Goal: Task Accomplishment & Management: Manage account settings

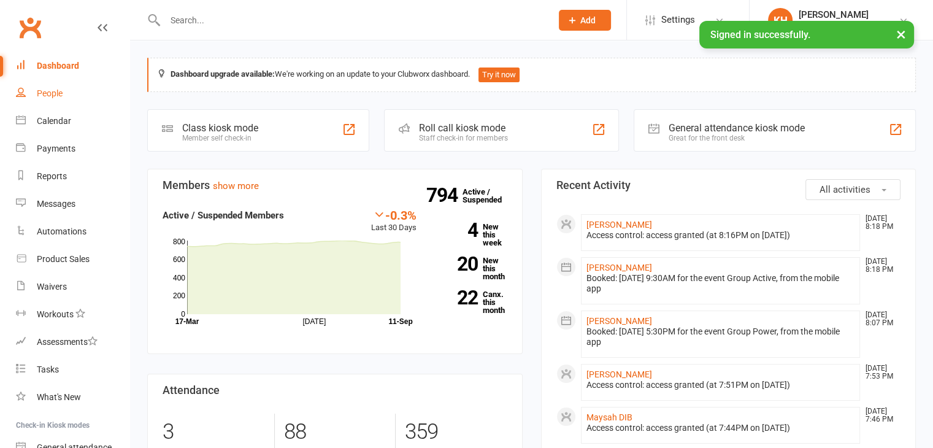
click at [48, 95] on div "People" at bounding box center [50, 93] width 26 height 10
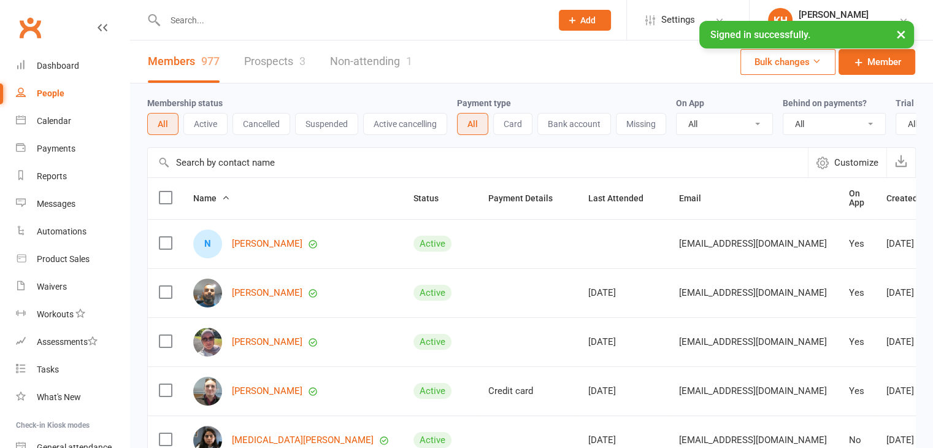
click at [226, 22] on input "text" at bounding box center [352, 20] width 382 height 17
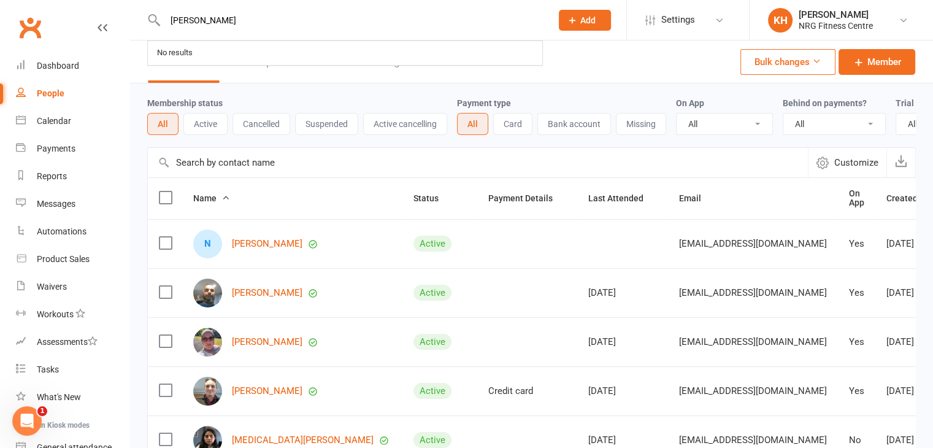
type input "[PERSON_NAME]"
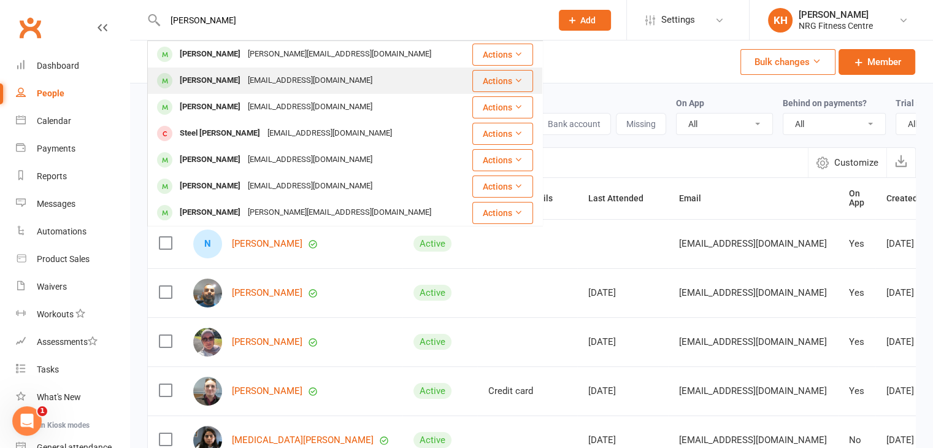
click at [213, 77] on div "[PERSON_NAME]" at bounding box center [210, 81] width 68 height 18
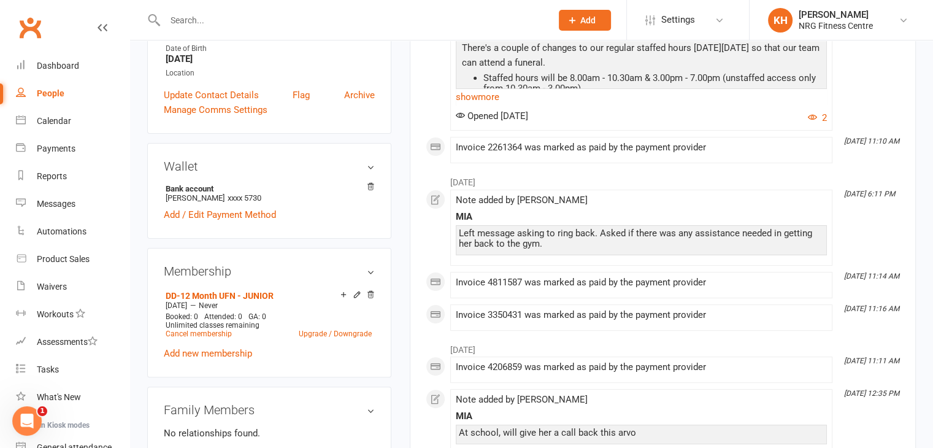
scroll to position [278, 0]
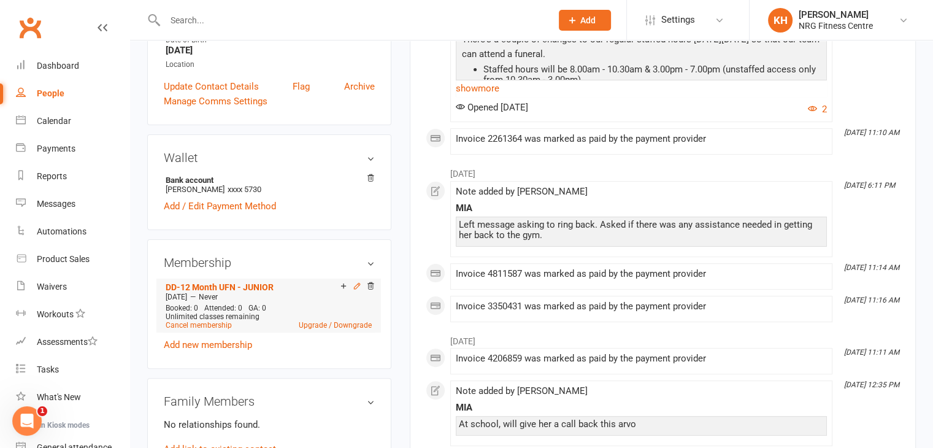
click at [356, 285] on icon at bounding box center [357, 286] width 9 height 9
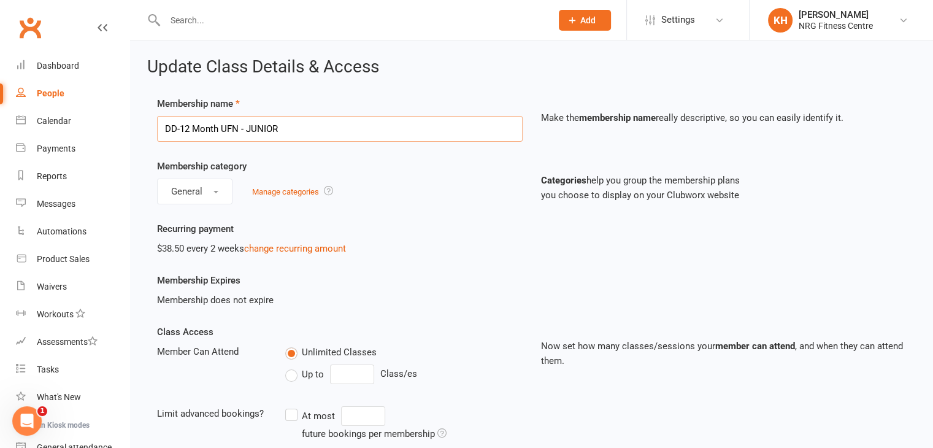
click at [315, 128] on input "DD-12 Month UFN - JUNIOR" at bounding box center [340, 129] width 366 height 26
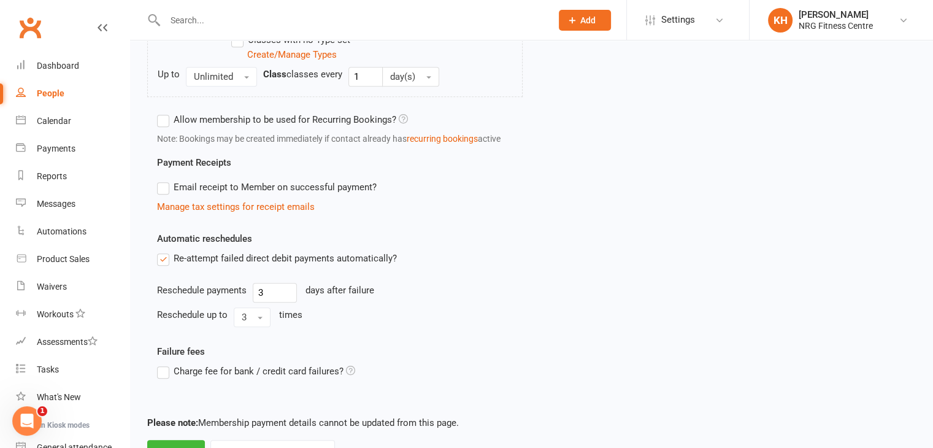
scroll to position [643, 0]
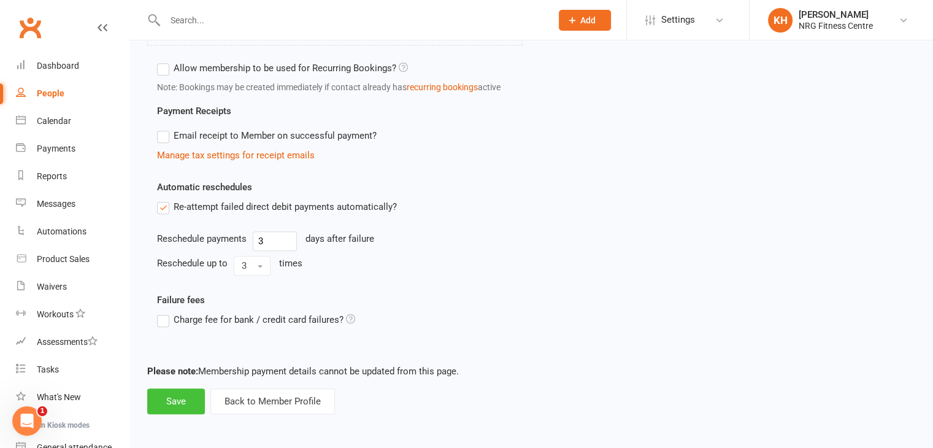
type input "DD-12 Month UFN"
click at [161, 401] on button "Save" at bounding box center [176, 401] width 58 height 26
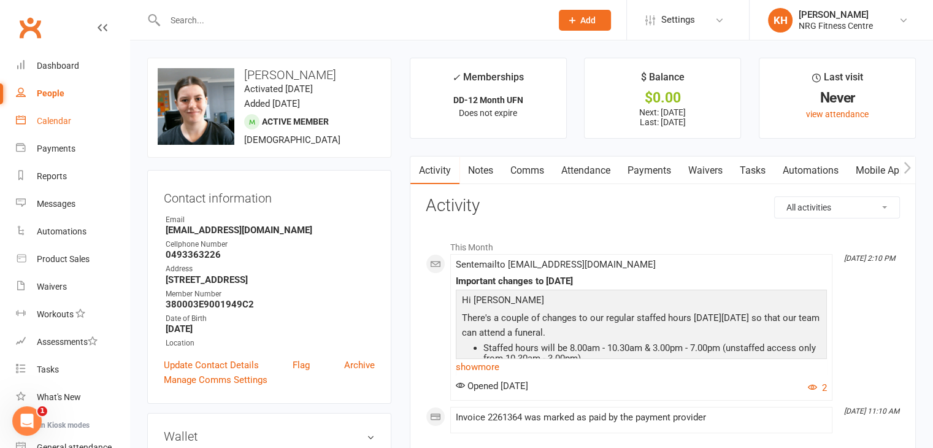
click at [53, 121] on div "Calendar" at bounding box center [54, 121] width 34 height 10
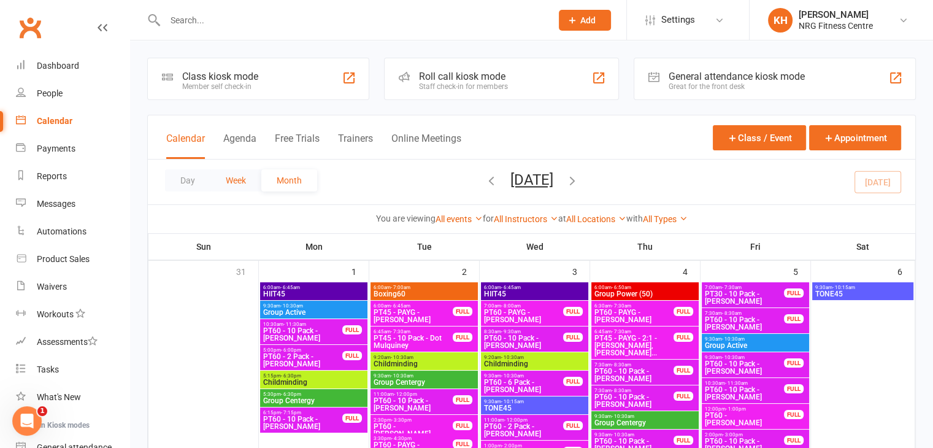
click at [244, 182] on button "Week" at bounding box center [235, 180] width 51 height 22
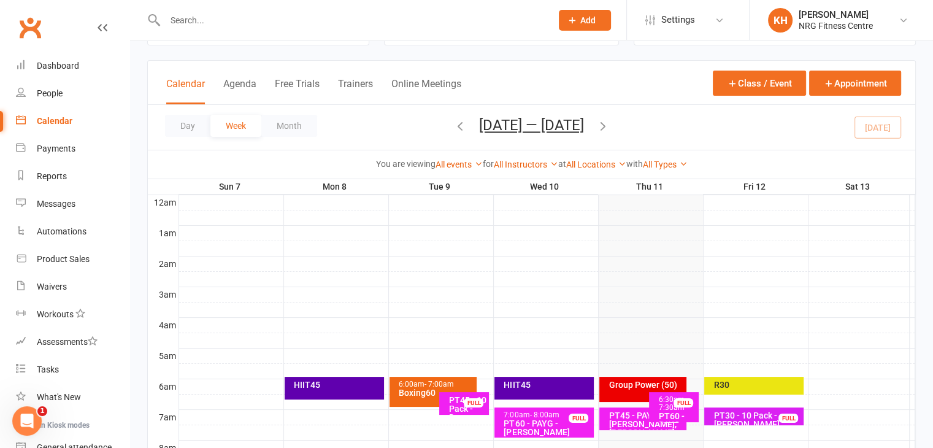
scroll to position [69, 0]
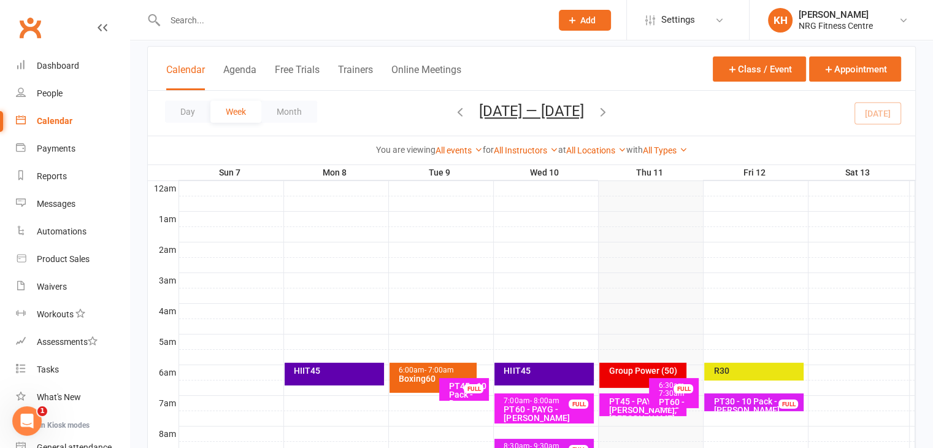
click at [761, 366] on div "R30" at bounding box center [757, 370] width 88 height 9
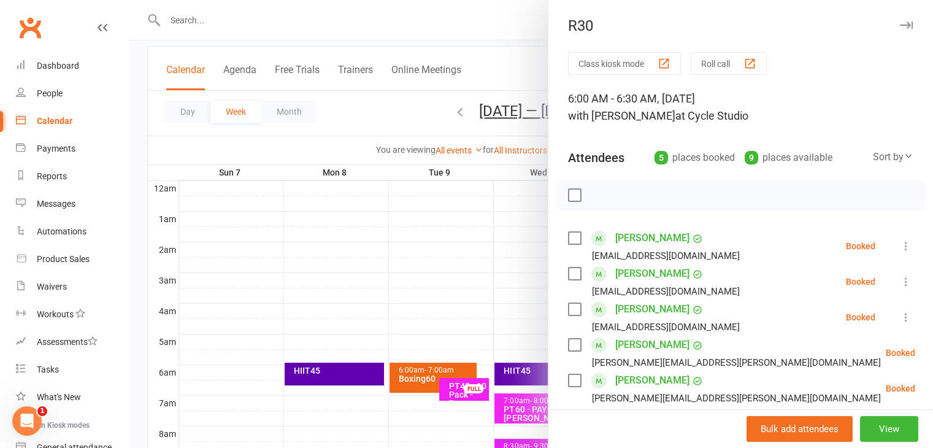
click at [900, 25] on icon "button" at bounding box center [906, 24] width 13 height 7
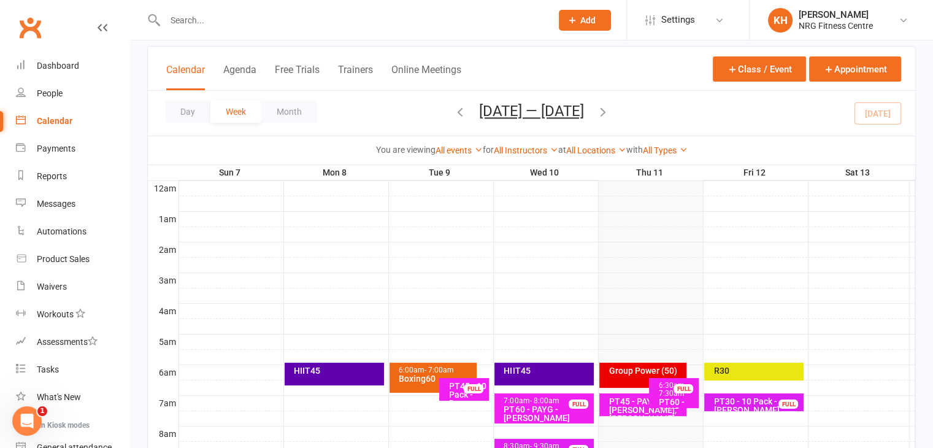
scroll to position [186, 0]
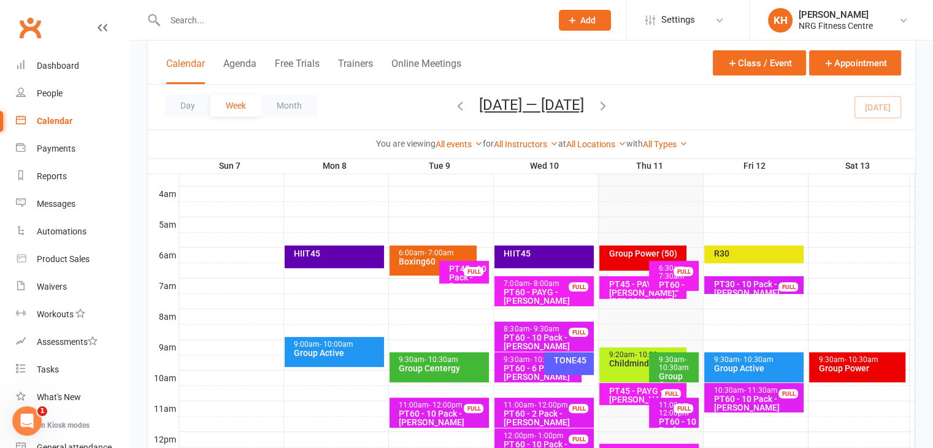
click at [747, 285] on div "PT30 - 10 Pack - Jackson Delamont" at bounding box center [757, 288] width 88 height 17
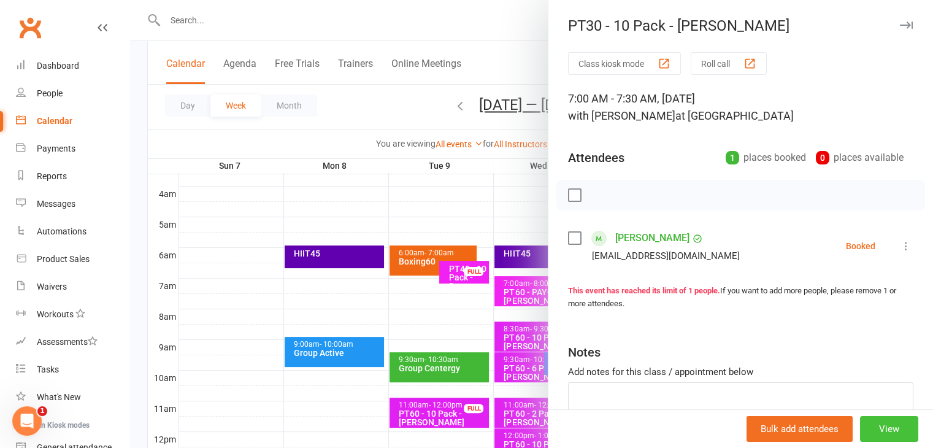
click at [870, 420] on button "View" at bounding box center [889, 429] width 58 height 26
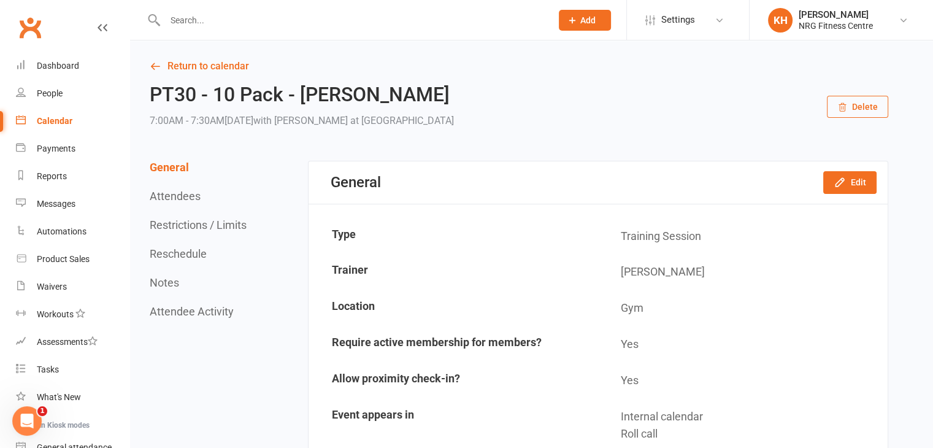
click at [863, 112] on button "Delete" at bounding box center [857, 107] width 61 height 22
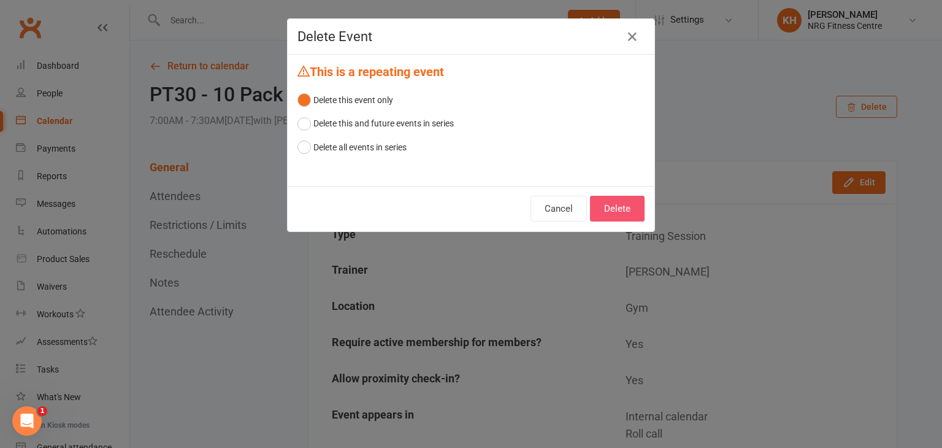
click at [623, 219] on button "Delete" at bounding box center [617, 209] width 55 height 26
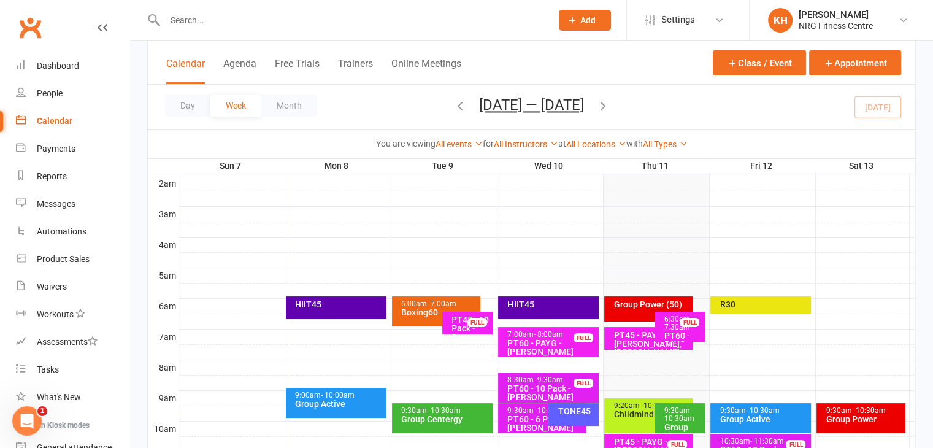
scroll to position [134, 0]
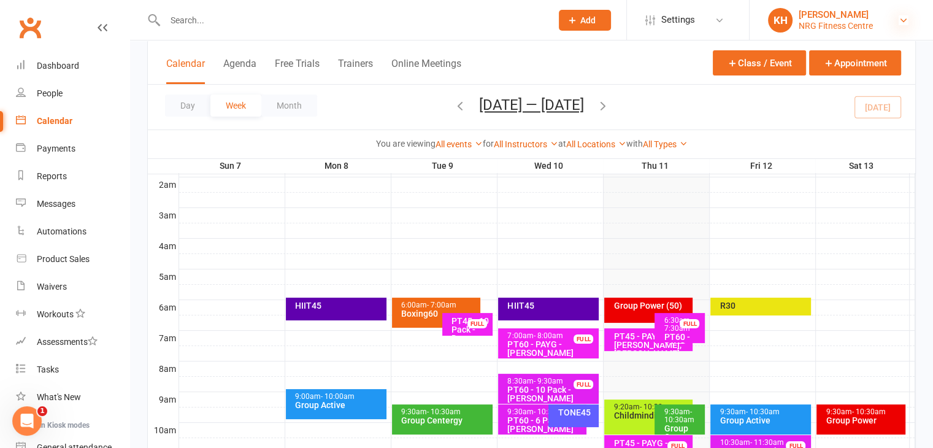
click at [901, 23] on icon at bounding box center [904, 20] width 10 height 10
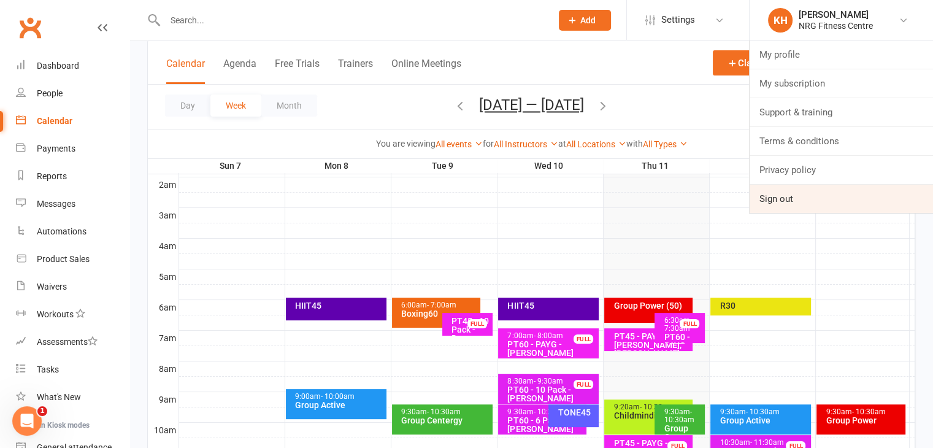
click at [776, 204] on link "Sign out" at bounding box center [841, 199] width 183 height 28
